Goal: Information Seeking & Learning: Learn about a topic

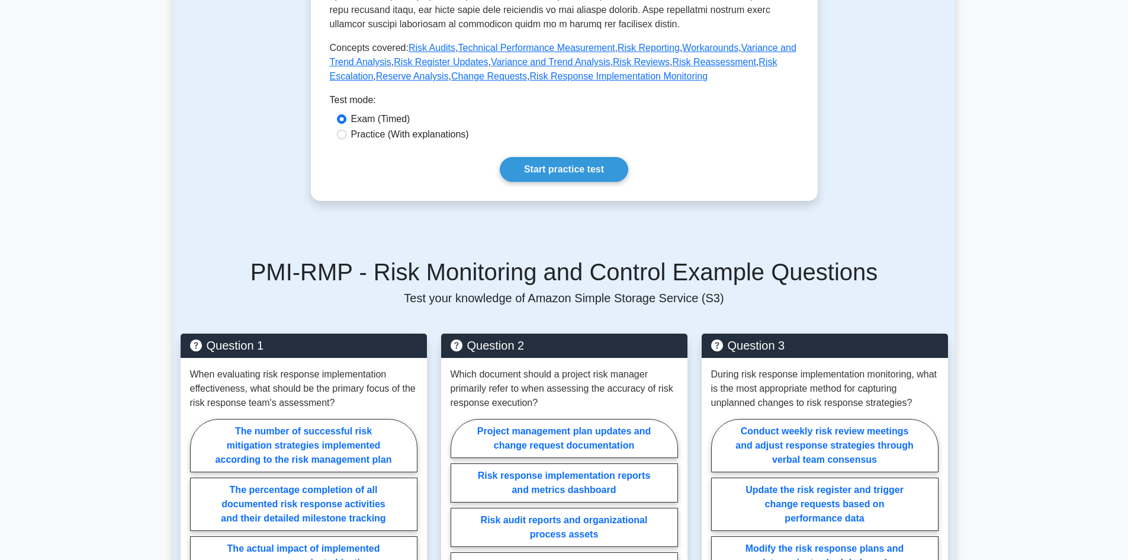
scroll to position [651, 0]
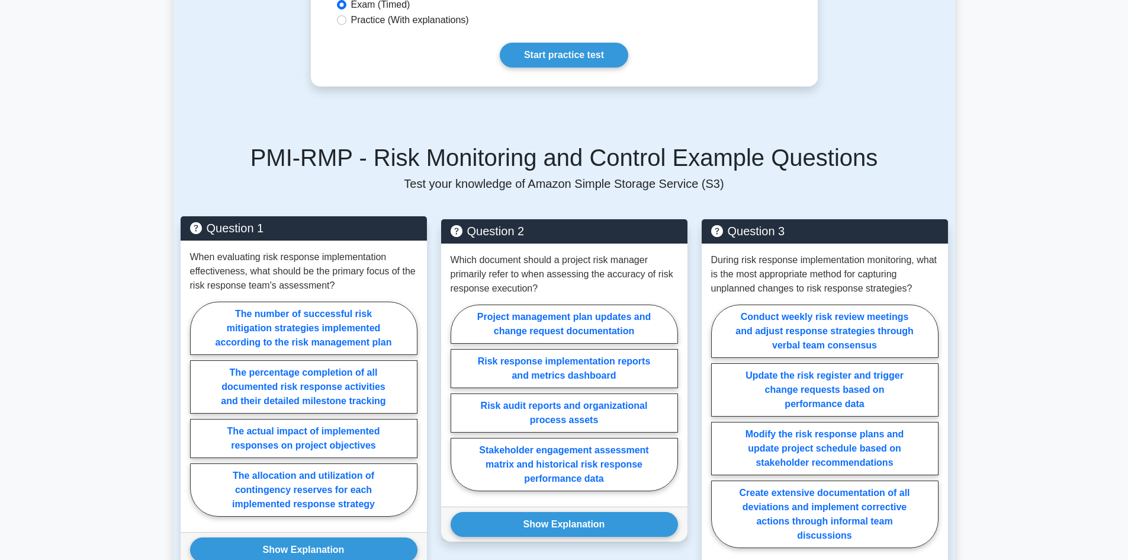
click at [233, 260] on p "When evaluating risk response implementation effectiveness, what should be the …" at bounding box center [303, 271] width 227 height 43
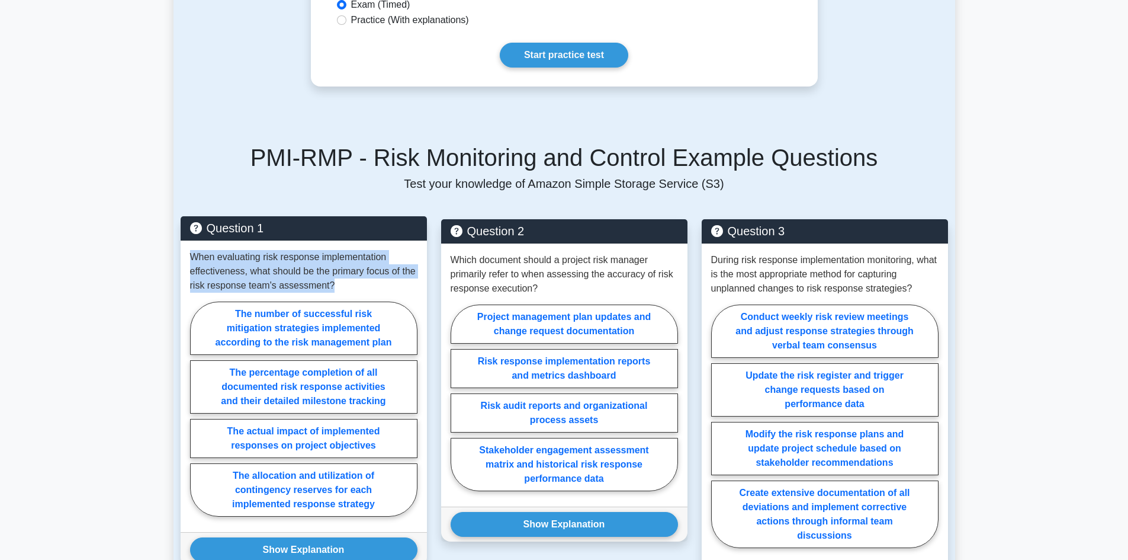
click at [233, 260] on p "When evaluating risk response implementation effectiveness, what should be the …" at bounding box center [303, 271] width 227 height 43
drag, startPoint x: 233, startPoint y: 260, endPoint x: 200, endPoint y: 336, distance: 82.5
click at [200, 336] on label "The number of successful risk mitigation strategies implemented according to th…" at bounding box center [303, 327] width 227 height 53
click at [198, 409] on input "The number of successful risk mitigation strategies implemented according to th…" at bounding box center [194, 413] width 8 height 8
radio input "true"
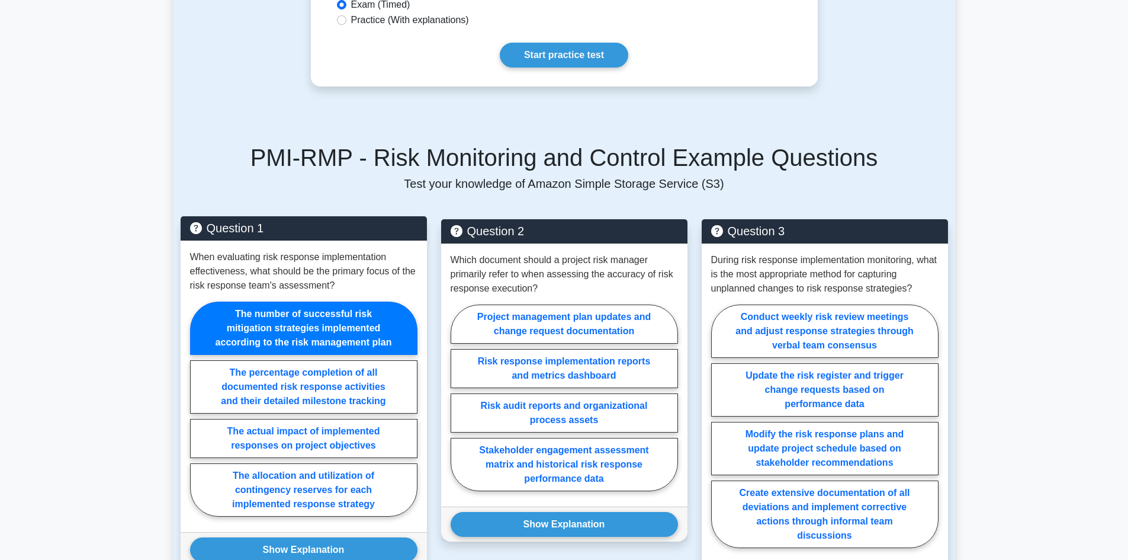
click at [192, 303] on div "The number of successful risk mitigation strategies implemented according to th…" at bounding box center [303, 412] width 227 height 220
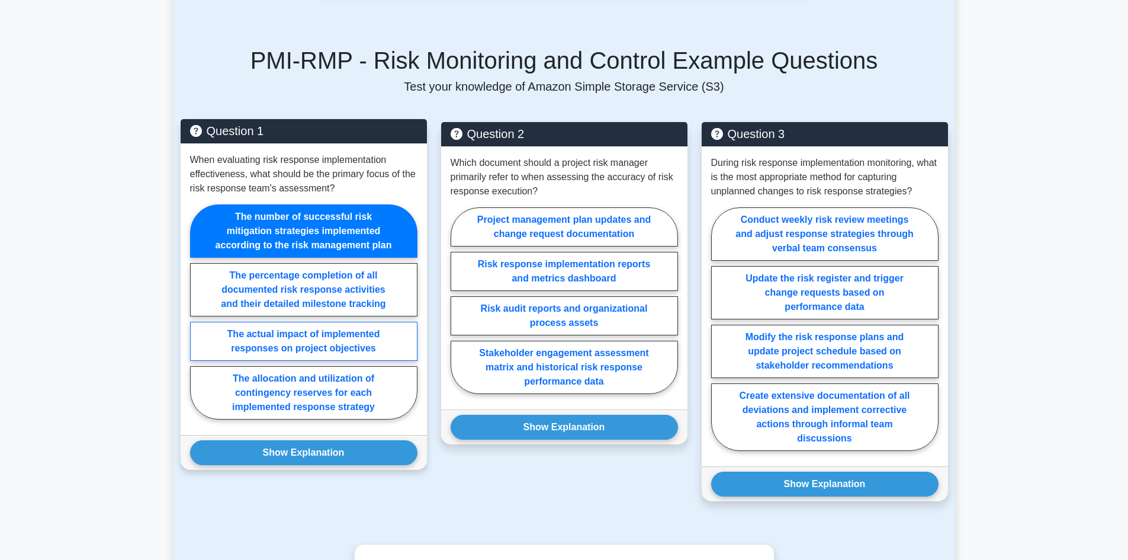
scroll to position [829, 0]
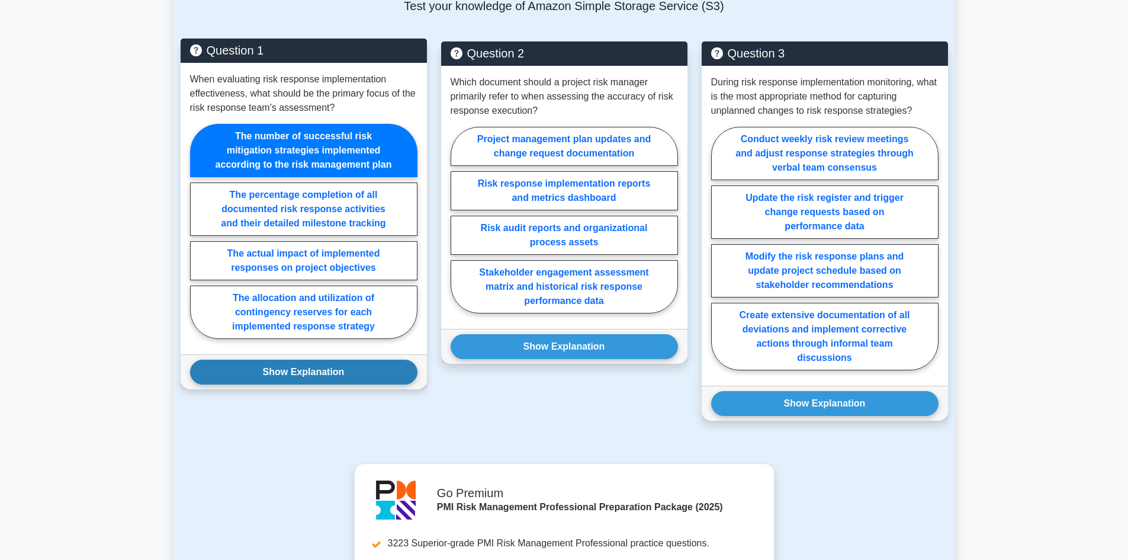
click at [312, 367] on button "Show Explanation" at bounding box center [303, 372] width 227 height 25
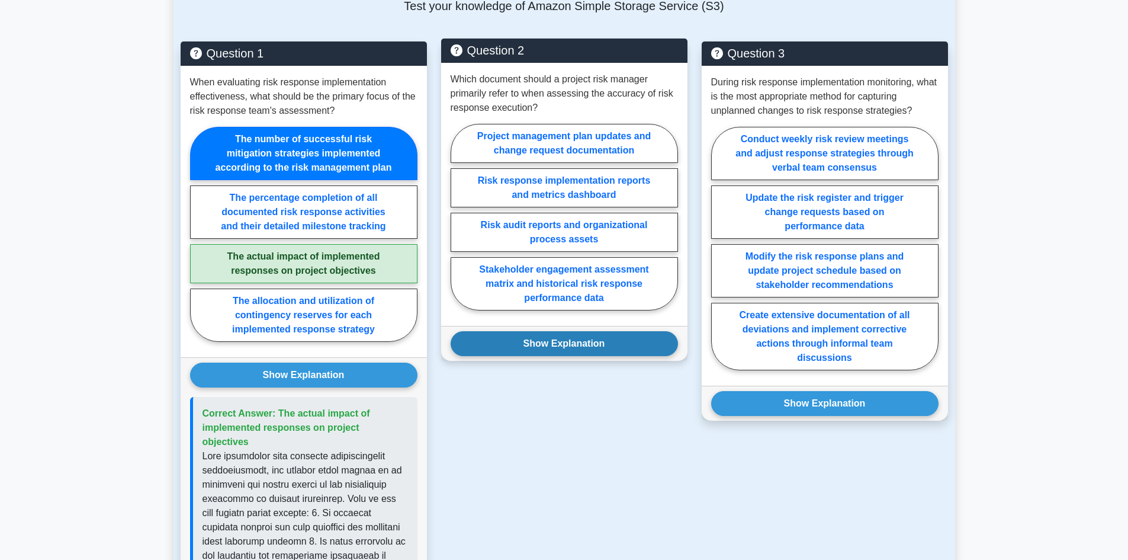
click at [573, 344] on button "Show Explanation" at bounding box center [564, 343] width 227 height 25
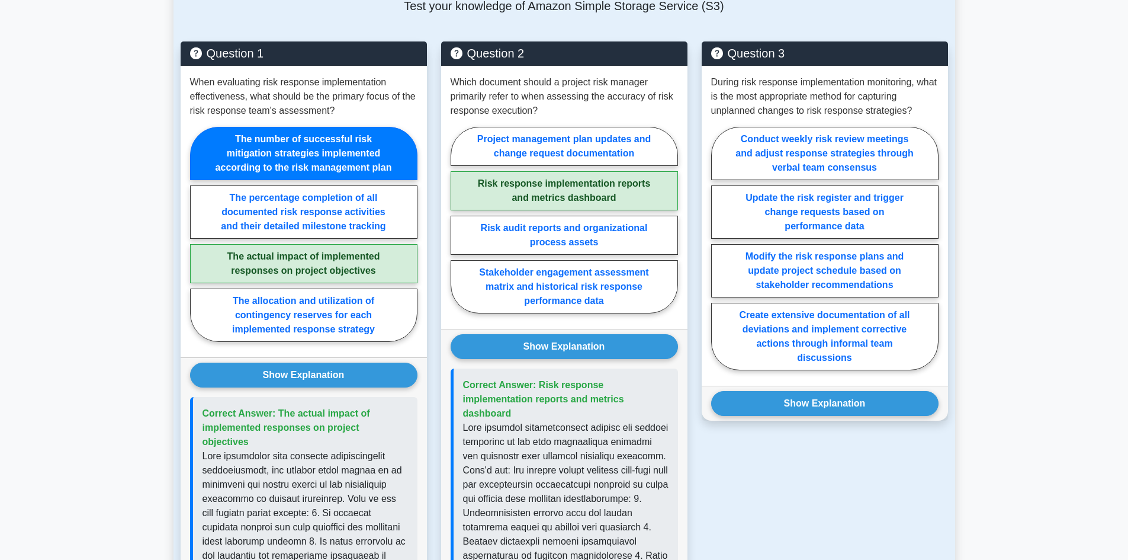
scroll to position [592, 0]
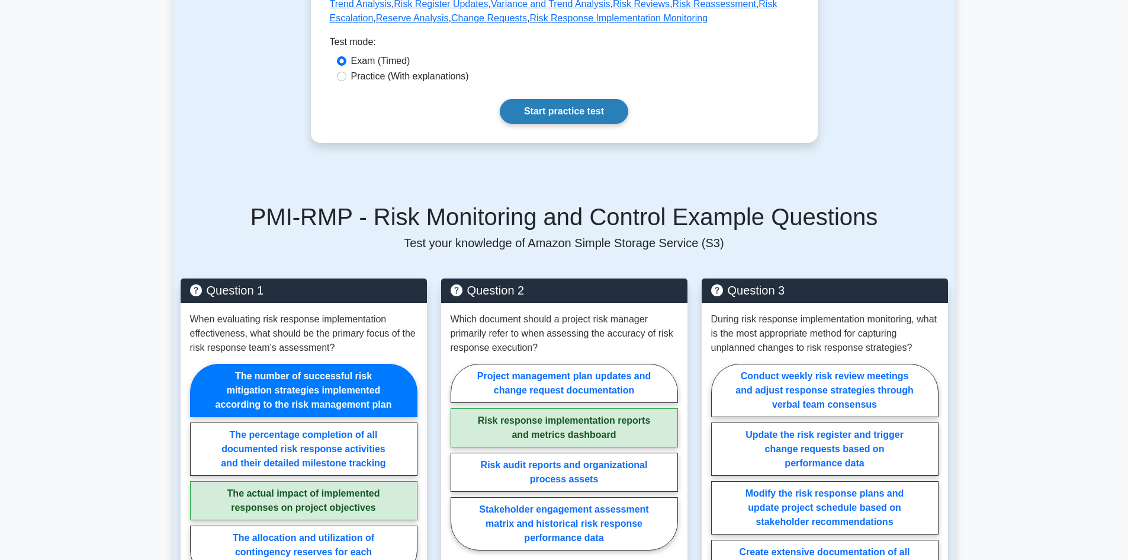
click at [573, 112] on link "Start practice test" at bounding box center [564, 111] width 129 height 25
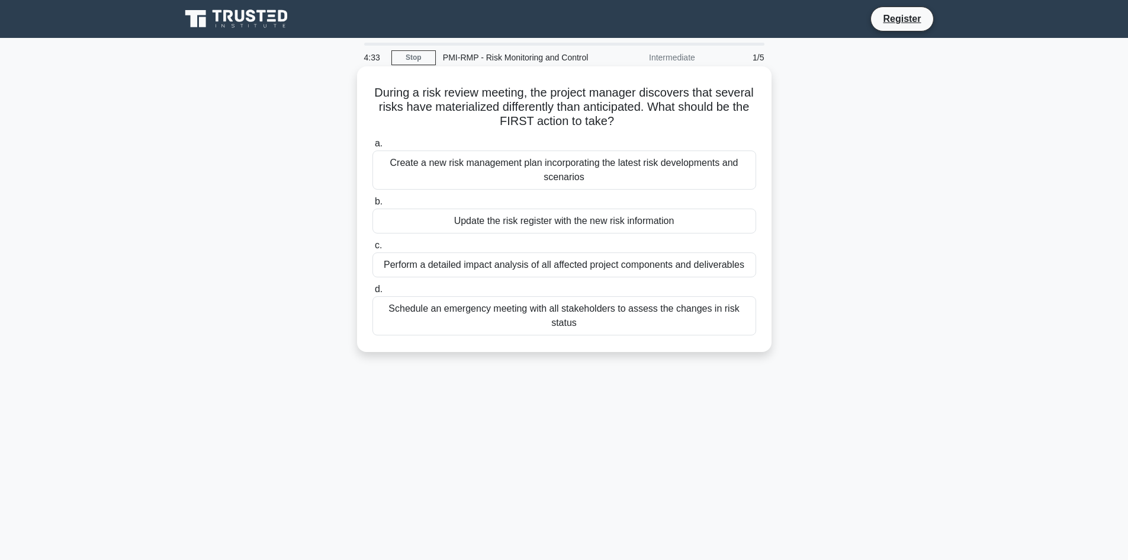
click at [528, 222] on div "Update the risk register with the new risk information" at bounding box center [565, 220] width 384 height 25
click at [373, 206] on input "b. Update the risk register with the new risk information" at bounding box center [373, 202] width 0 height 8
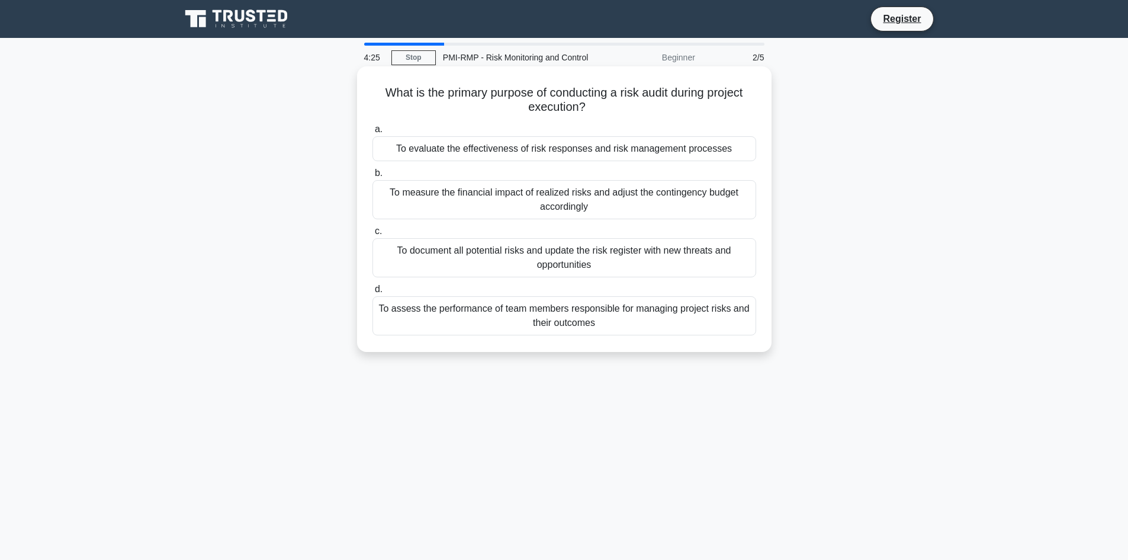
click at [557, 147] on div "To evaluate the effectiveness of risk responses and risk management processes" at bounding box center [565, 148] width 384 height 25
click at [373, 133] on input "a. To evaluate the effectiveness of risk responses and risk management processes" at bounding box center [373, 130] width 0 height 8
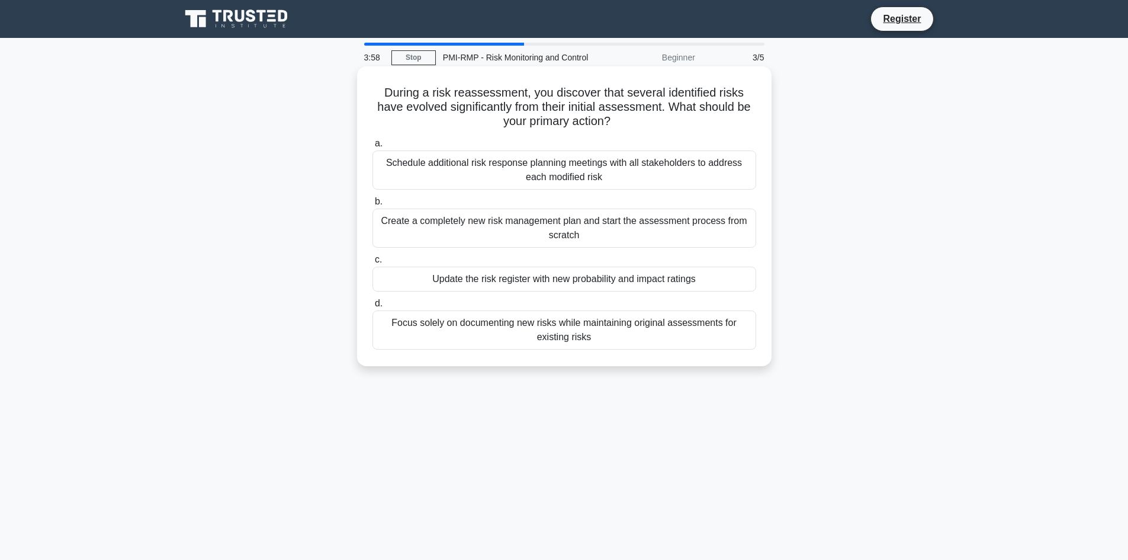
click at [567, 259] on label "c. Update the risk register with new probability and impact ratings" at bounding box center [565, 271] width 384 height 39
click at [373, 259] on input "c. Update the risk register with new probability and impact ratings" at bounding box center [373, 260] width 0 height 8
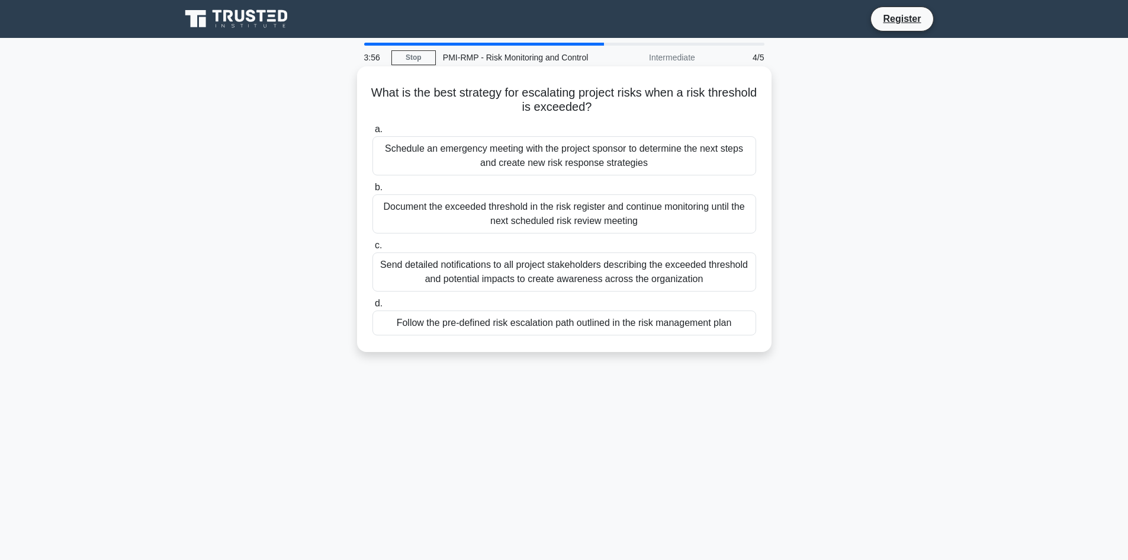
click at [559, 142] on div "Schedule an emergency meeting with the project sponsor to determine the next st…" at bounding box center [565, 155] width 384 height 39
click at [373, 133] on input "a. Schedule an emergency meeting with the project sponsor to determine the next…" at bounding box center [373, 130] width 0 height 8
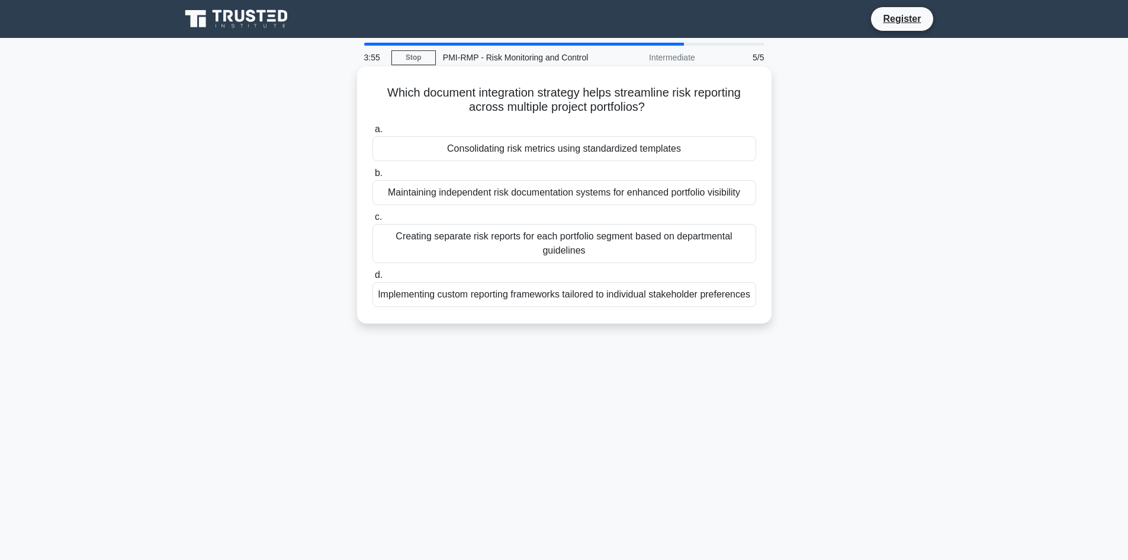
click at [620, 307] on div "Implementing custom reporting frameworks tailored to individual stakeholder pre…" at bounding box center [565, 294] width 384 height 25
click at [373, 279] on input "d. Implementing custom reporting frameworks tailored to individual stakeholder …" at bounding box center [373, 275] width 0 height 8
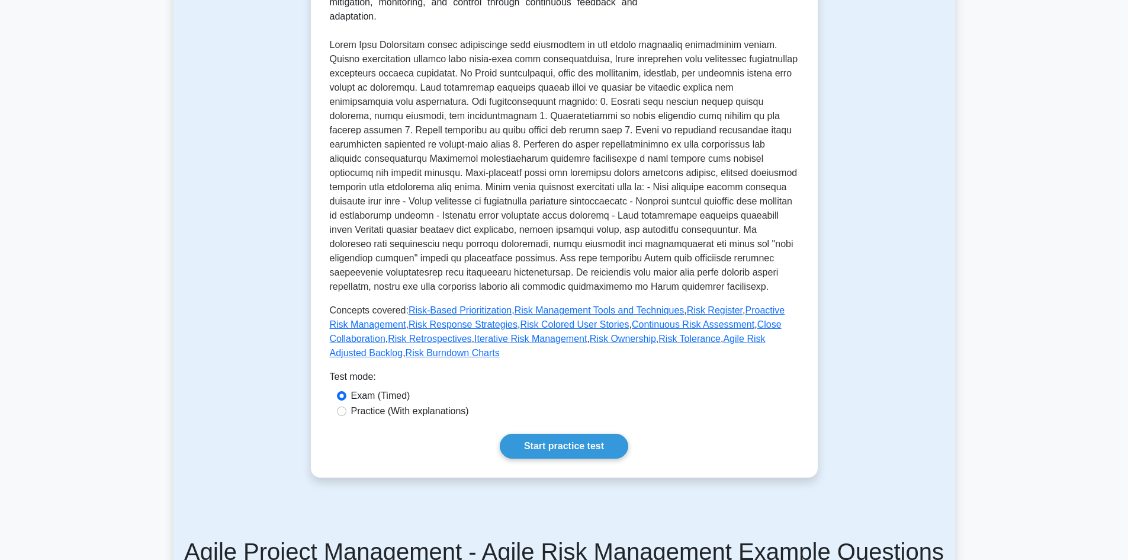
scroll to position [237, 0]
